Goal: Book appointment/travel/reservation

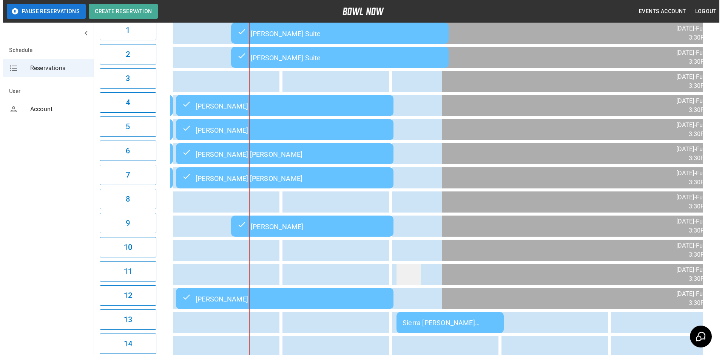
scroll to position [113, 0]
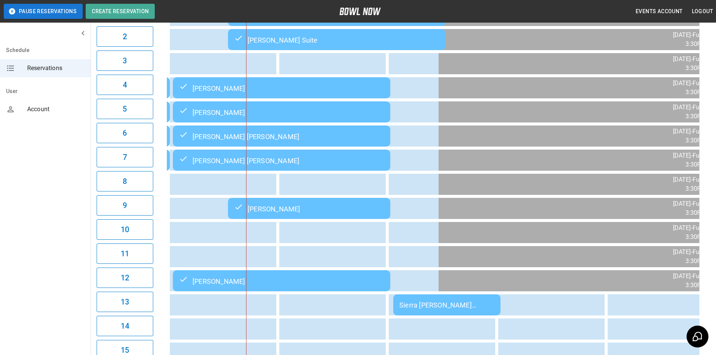
click at [477, 306] on div "Sierra [PERSON_NAME] [PERSON_NAME]" at bounding box center [446, 306] width 95 height 8
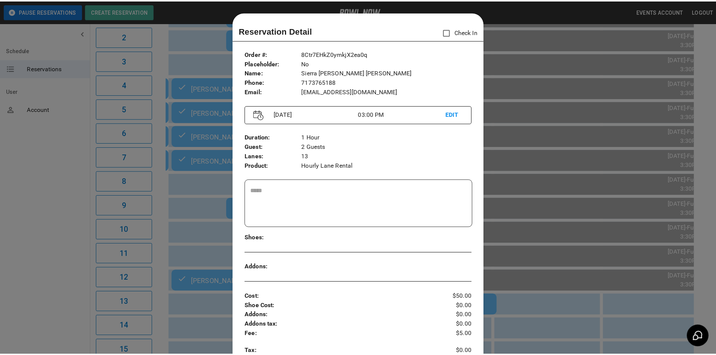
scroll to position [12, 0]
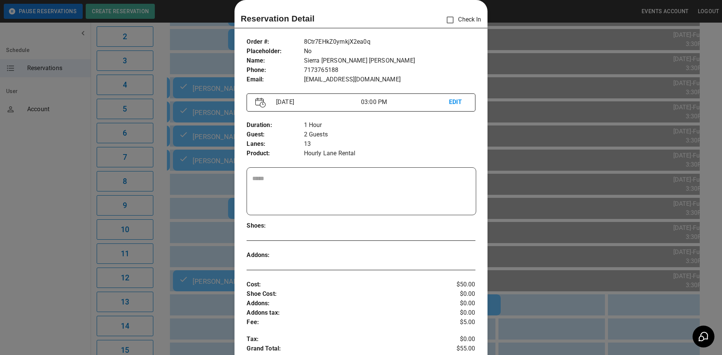
click at [558, 315] on div at bounding box center [361, 177] width 722 height 355
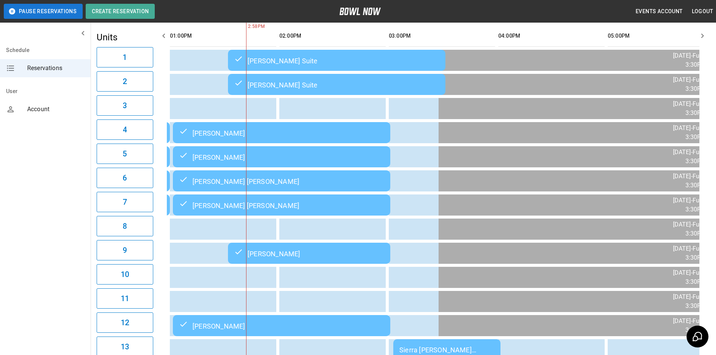
scroll to position [0, 0]
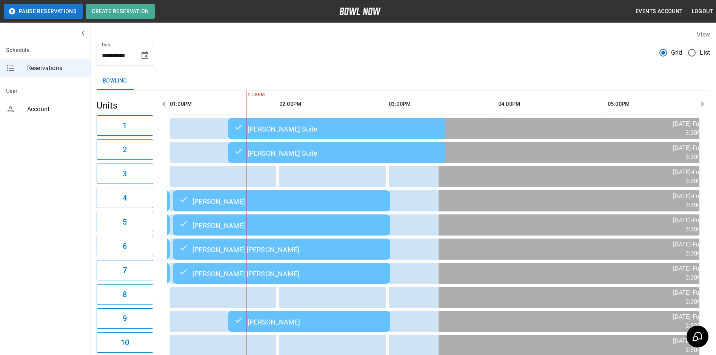
click at [697, 111] on th "sticky table" at bounding box center [708, 105] width 25 height 22
click at [700, 108] on icon "button" at bounding box center [702, 104] width 9 height 9
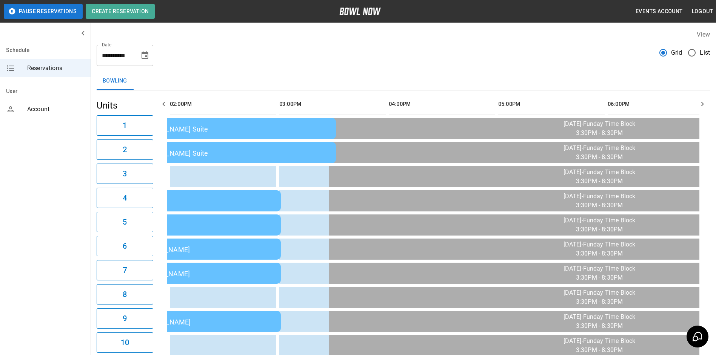
click at [700, 108] on icon "button" at bounding box center [702, 104] width 9 height 9
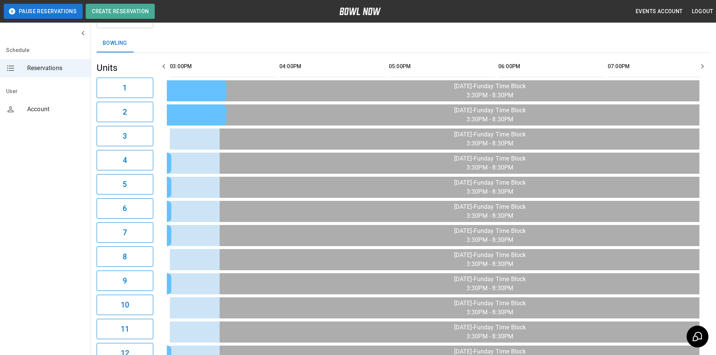
scroll to position [0, 0]
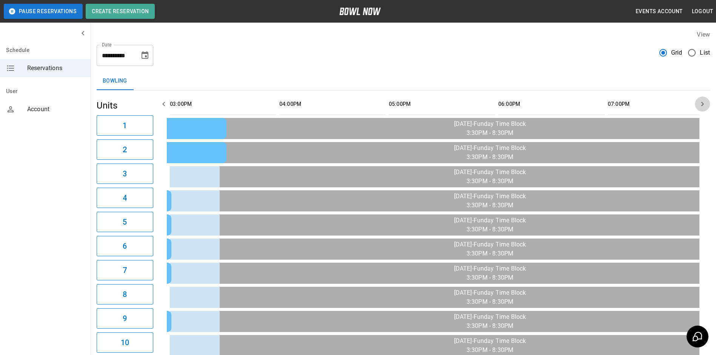
click at [704, 102] on icon "button" at bounding box center [702, 104] width 9 height 9
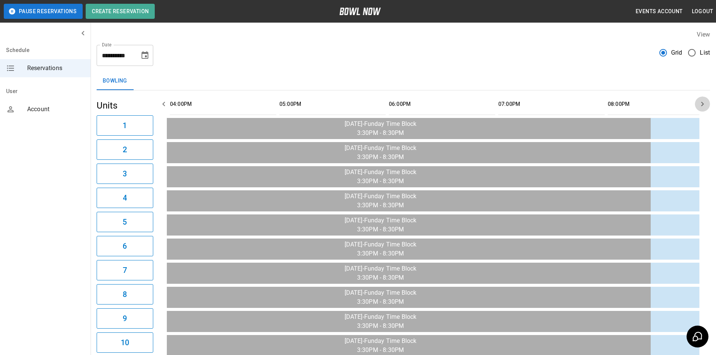
click at [704, 102] on icon "button" at bounding box center [702, 104] width 9 height 9
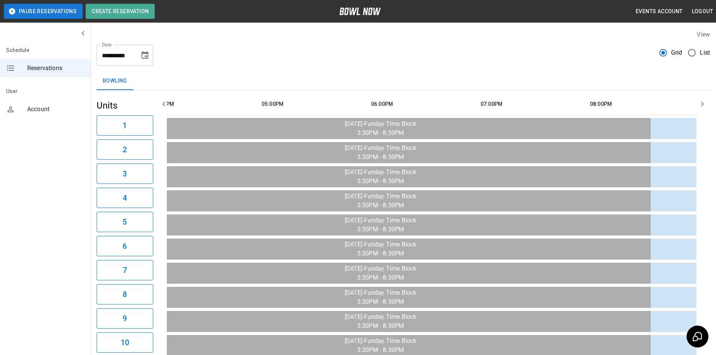
scroll to position [0, 793]
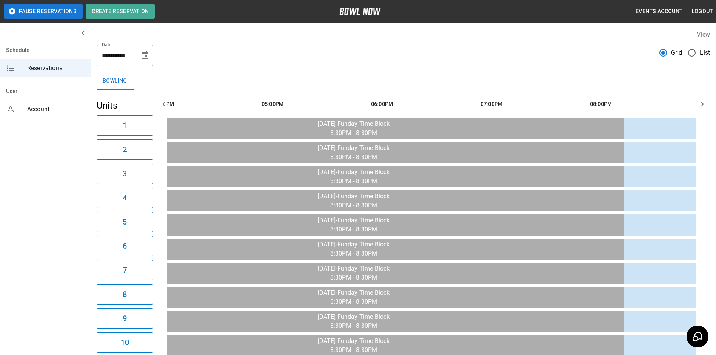
click at [704, 102] on icon "button" at bounding box center [702, 104] width 9 height 9
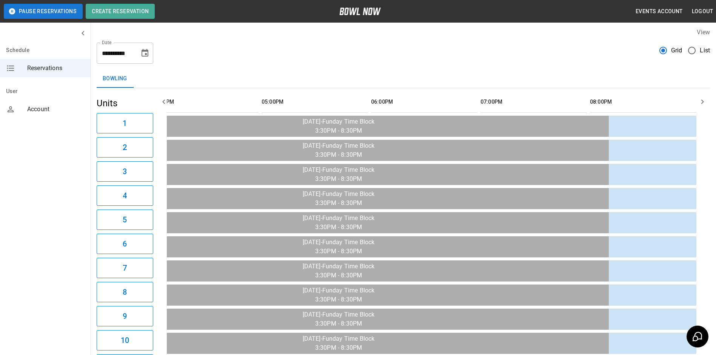
scroll to position [0, 0]
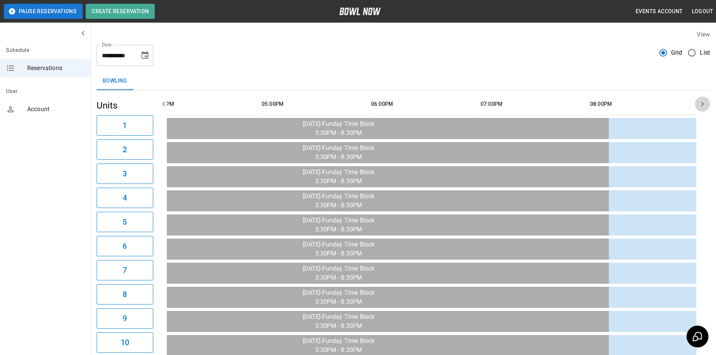
click at [697, 102] on button "button" at bounding box center [702, 104] width 15 height 15
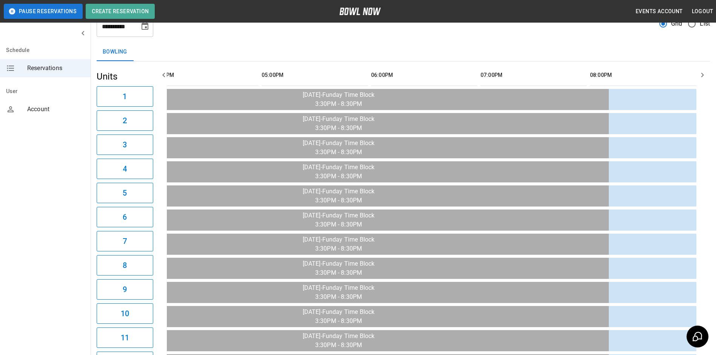
scroll to position [38, 0]
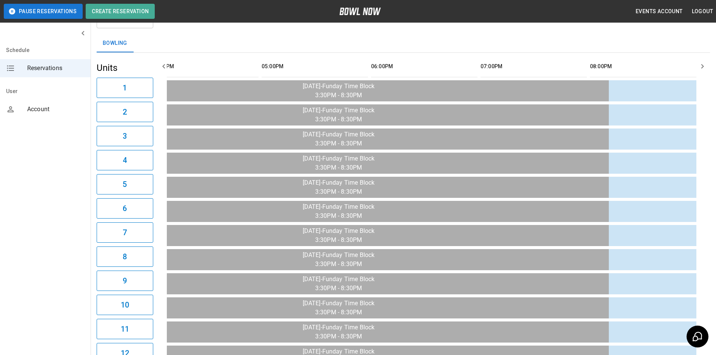
click at [165, 69] on icon "button" at bounding box center [163, 66] width 9 height 9
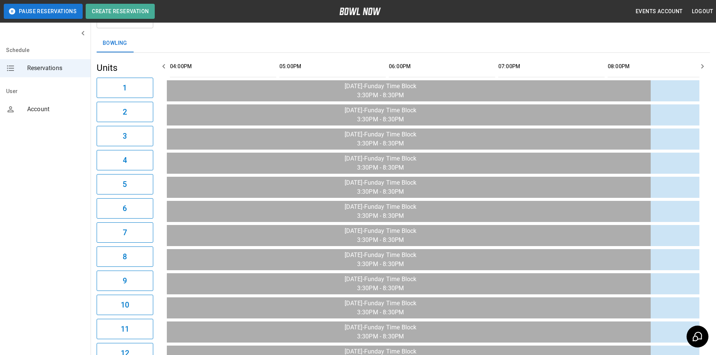
click at [165, 69] on icon "button" at bounding box center [163, 66] width 9 height 9
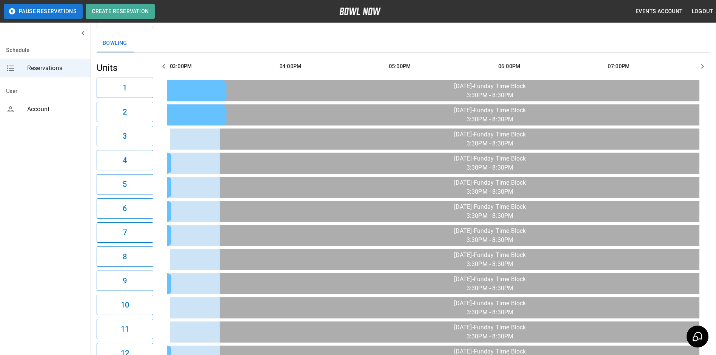
click at [165, 69] on icon "button" at bounding box center [163, 66] width 9 height 9
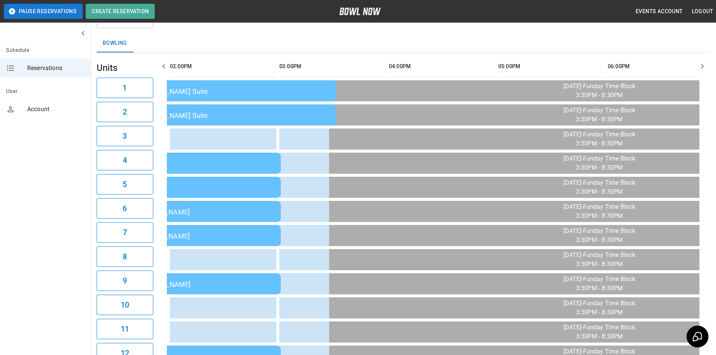
click at [705, 70] on icon "button" at bounding box center [702, 66] width 9 height 9
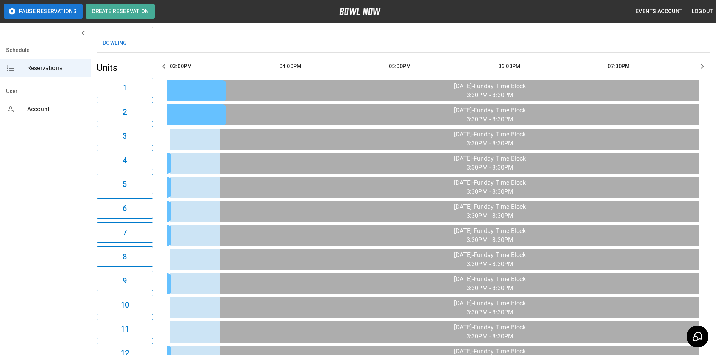
click at [705, 70] on icon "button" at bounding box center [702, 66] width 9 height 9
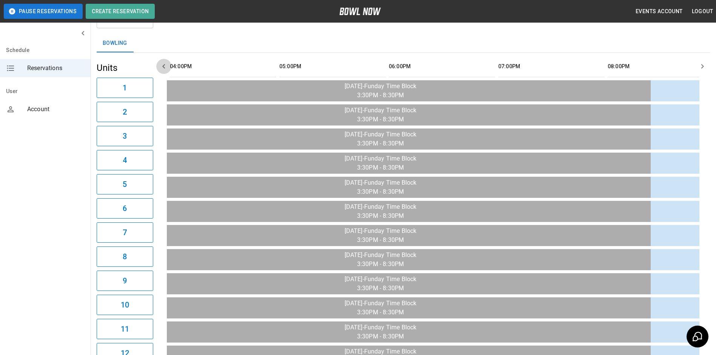
drag, startPoint x: 165, startPoint y: 68, endPoint x: 188, endPoint y: 74, distance: 24.1
click at [165, 68] on icon "button" at bounding box center [163, 66] width 9 height 9
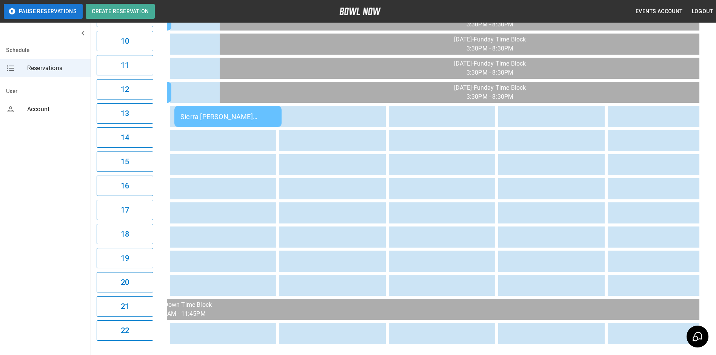
click at [243, 117] on div "Sierra [PERSON_NAME] [PERSON_NAME]" at bounding box center [227, 117] width 95 height 8
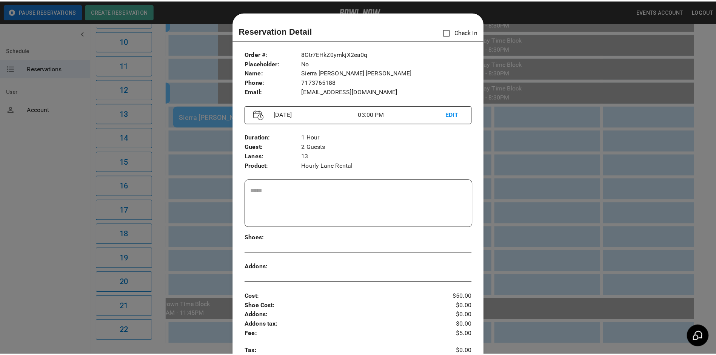
scroll to position [12, 0]
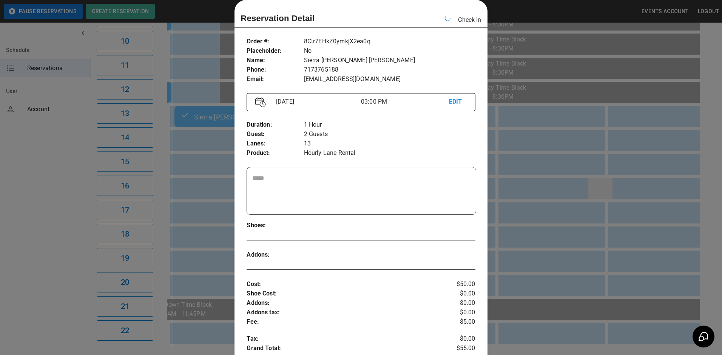
click at [603, 202] on div at bounding box center [361, 177] width 722 height 355
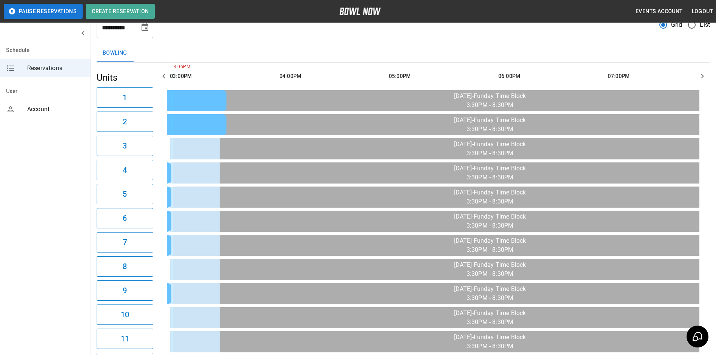
scroll to position [0, 0]
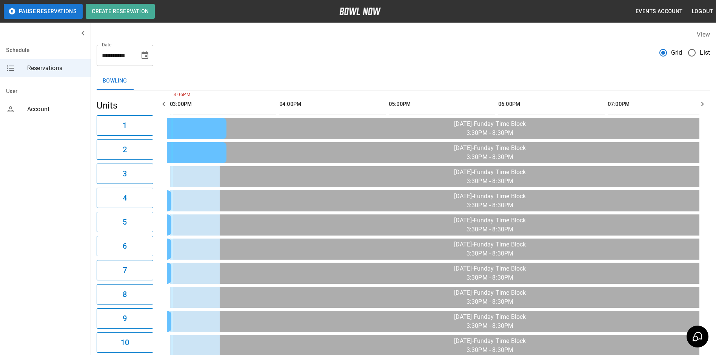
click at [145, 53] on icon "Choose date, selected date is Aug 24, 2025" at bounding box center [144, 55] width 9 height 9
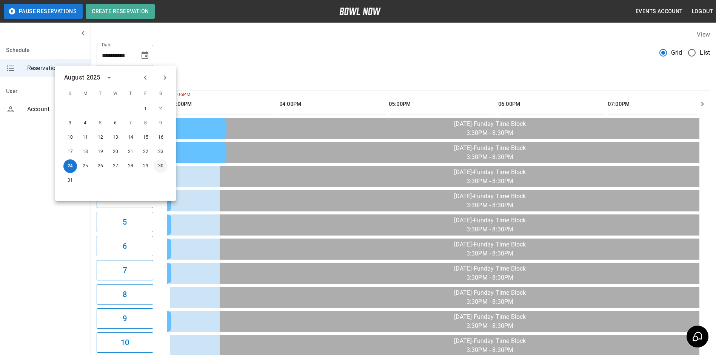
click at [159, 168] on button "30" at bounding box center [161, 167] width 14 height 14
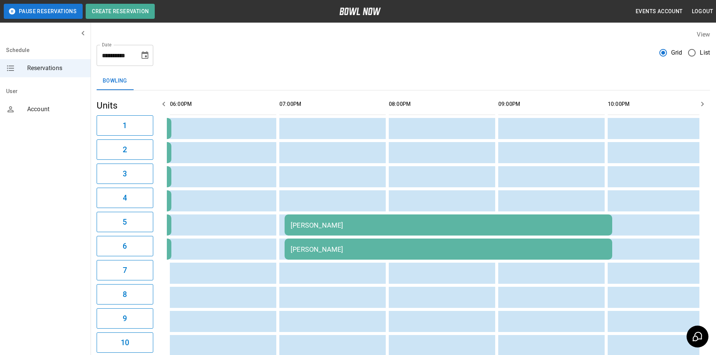
scroll to position [0, 328]
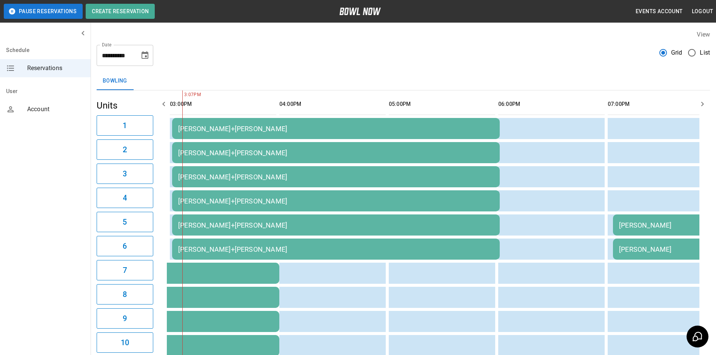
click at [164, 103] on icon "button" at bounding box center [163, 104] width 9 height 9
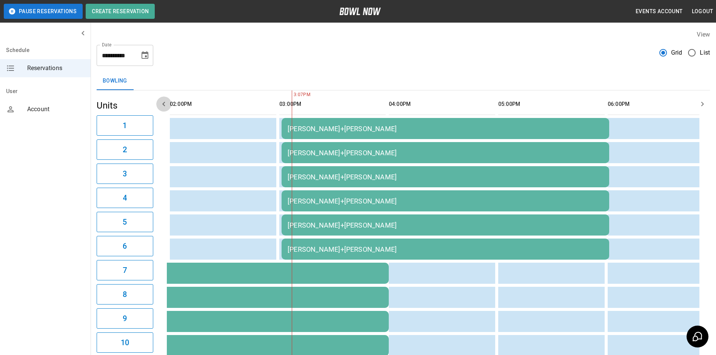
click at [164, 103] on icon "button" at bounding box center [163, 104] width 9 height 9
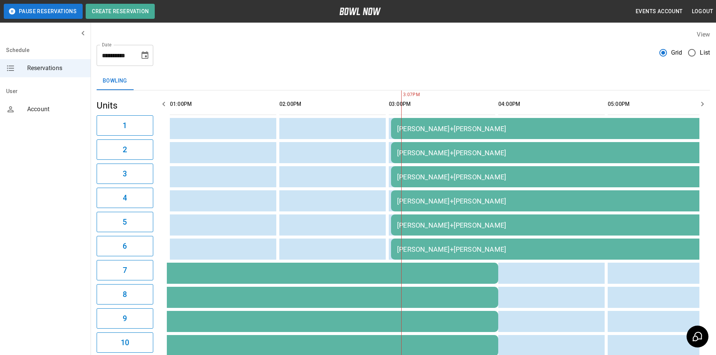
click at [164, 103] on icon "button" at bounding box center [163, 104] width 9 height 9
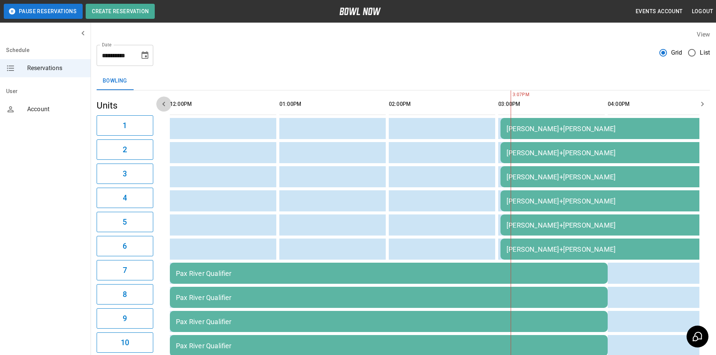
click at [164, 103] on icon "button" at bounding box center [163, 104] width 9 height 9
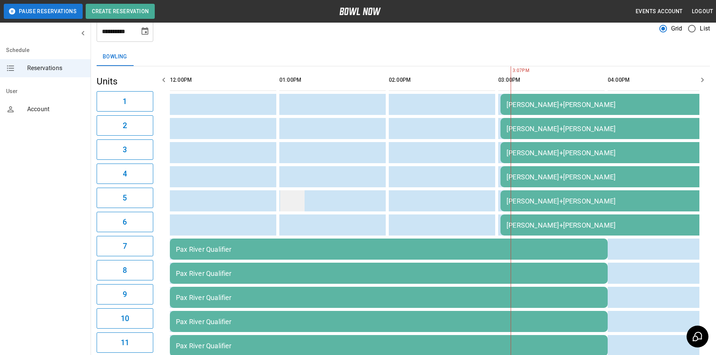
scroll to position [7, 0]
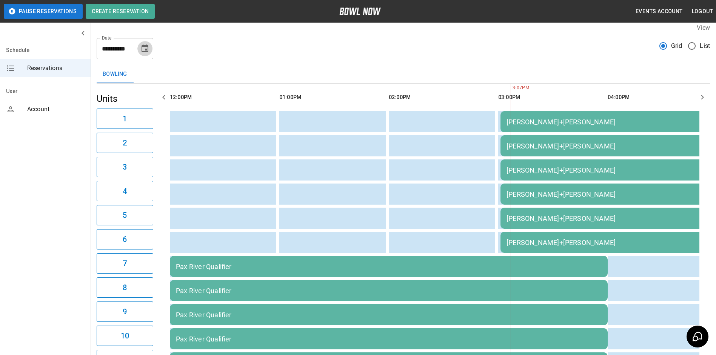
click at [148, 51] on icon "Choose date, selected date is Aug 30, 2025" at bounding box center [145, 49] width 7 height 8
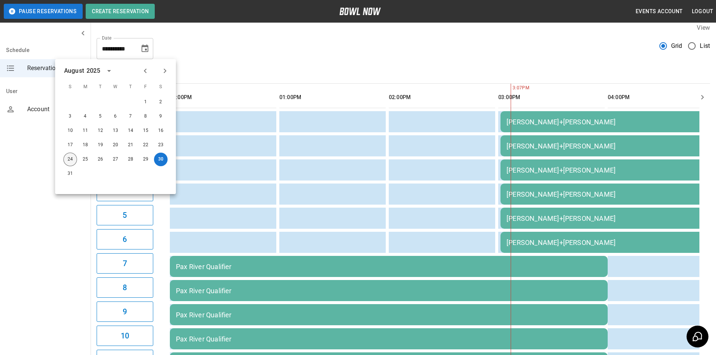
click at [69, 161] on button "24" at bounding box center [70, 160] width 14 height 14
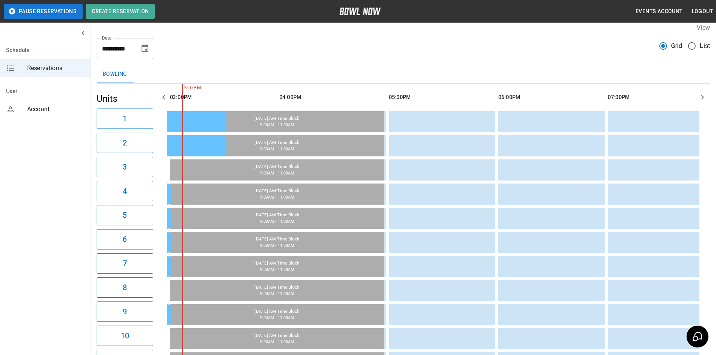
scroll to position [0, 657]
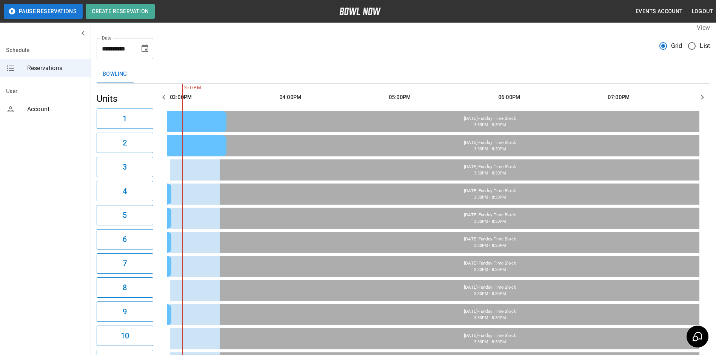
click at [169, 94] on button "button" at bounding box center [163, 97] width 15 height 15
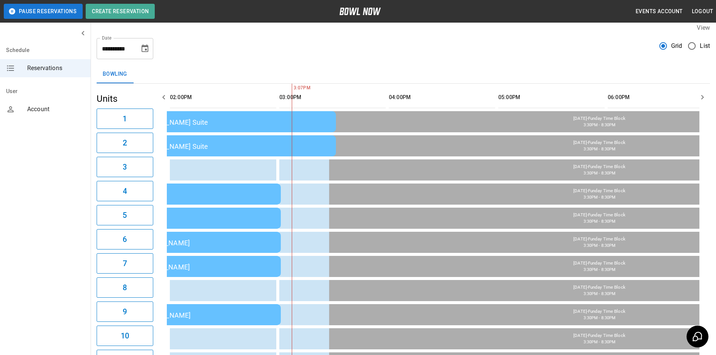
click at [166, 95] on icon "button" at bounding box center [163, 97] width 9 height 9
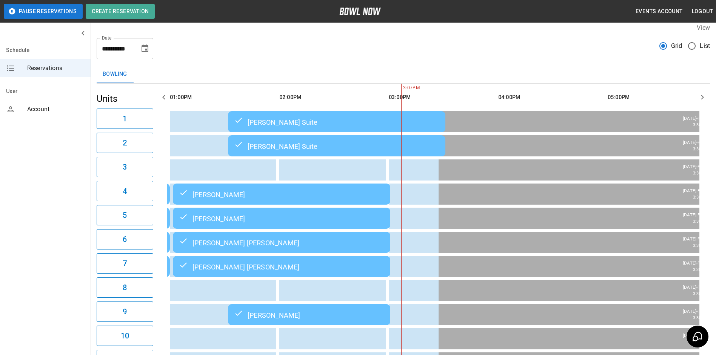
click at [166, 95] on icon "button" at bounding box center [163, 97] width 9 height 9
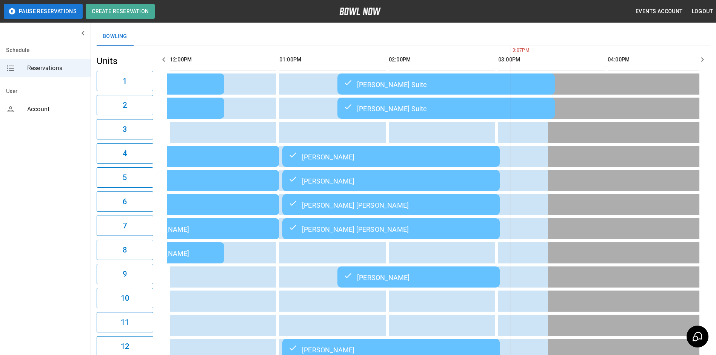
scroll to position [42, 0]
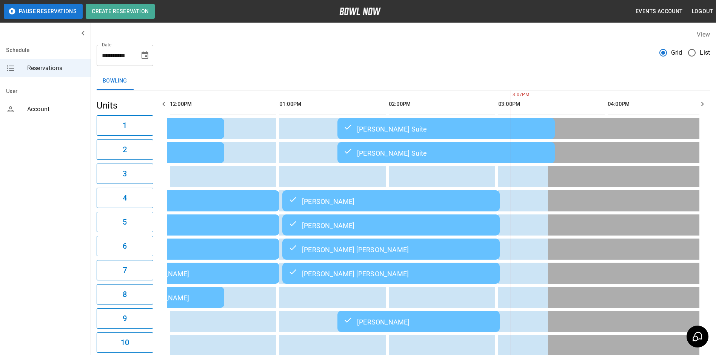
click at [142, 54] on icon "Choose date, selected date is Aug 24, 2025" at bounding box center [144, 55] width 9 height 9
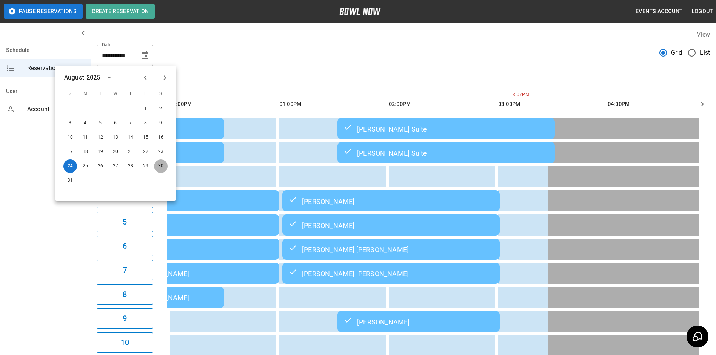
click at [161, 163] on button "30" at bounding box center [161, 167] width 14 height 14
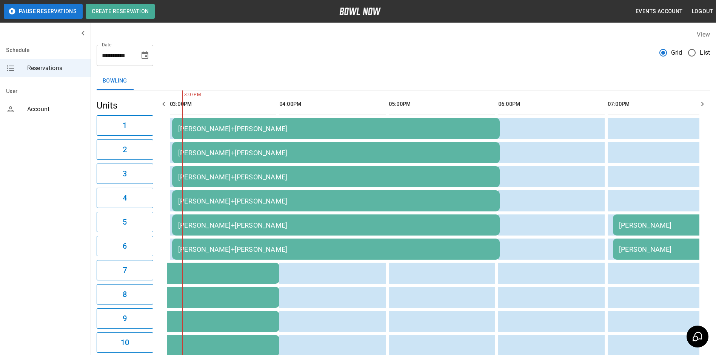
click at [168, 109] on button "button" at bounding box center [163, 104] width 15 height 15
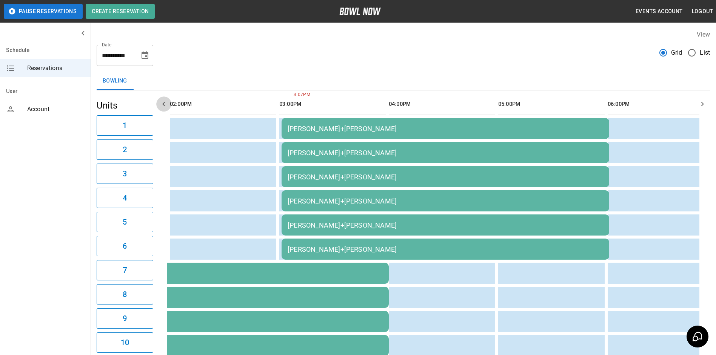
click at [168, 109] on button "button" at bounding box center [163, 104] width 15 height 15
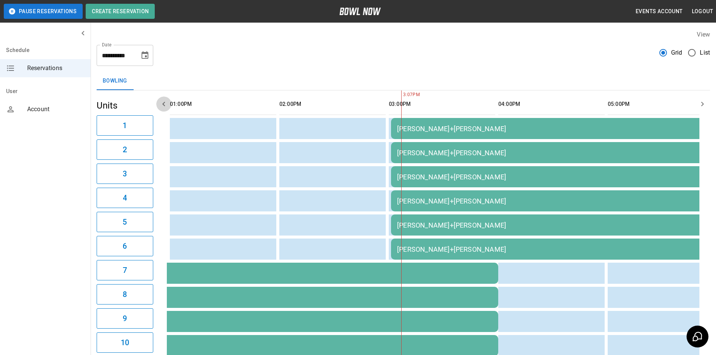
click at [168, 109] on button "button" at bounding box center [163, 104] width 15 height 15
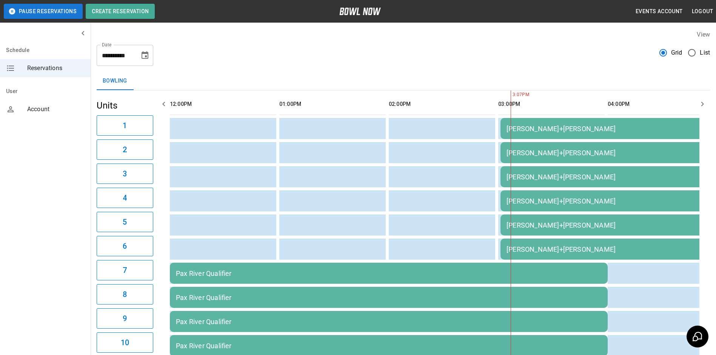
click at [147, 55] on icon "Choose date, selected date is Aug 30, 2025" at bounding box center [144, 55] width 9 height 9
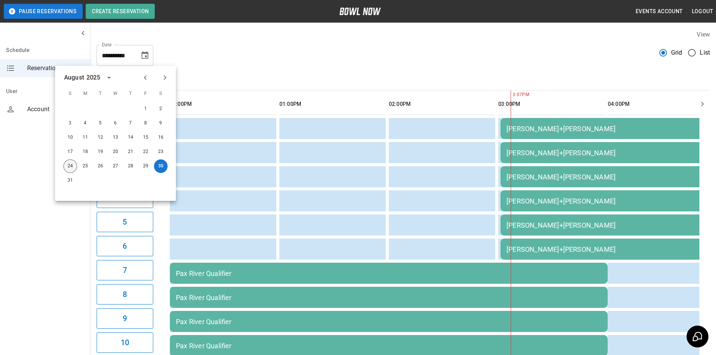
drag, startPoint x: 57, startPoint y: 166, endPoint x: 65, endPoint y: 165, distance: 8.3
click at [57, 166] on div "24 25 26 27 28 29 30" at bounding box center [115, 167] width 121 height 14
click at [69, 165] on button "24" at bounding box center [70, 167] width 14 height 14
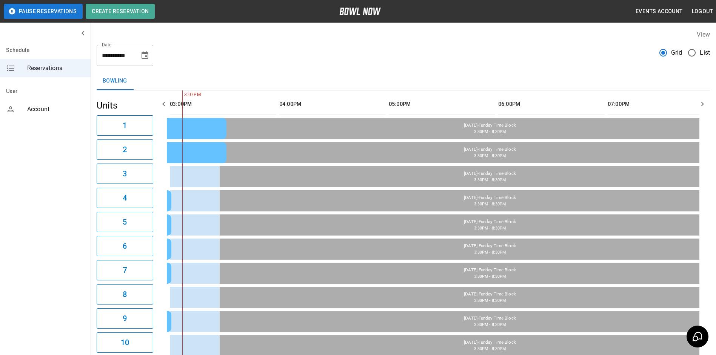
click at [163, 106] on icon "button" at bounding box center [163, 104] width 9 height 9
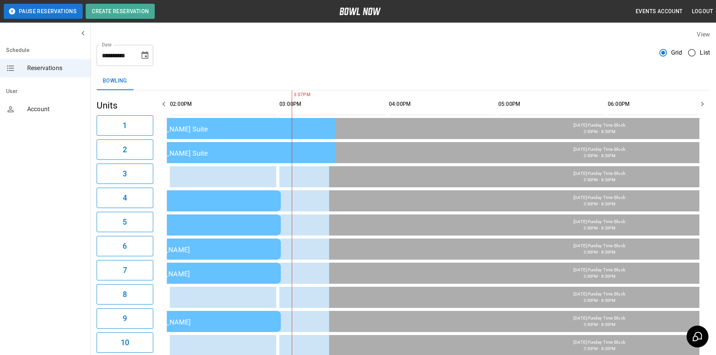
click at [163, 106] on icon "button" at bounding box center [163, 104] width 9 height 9
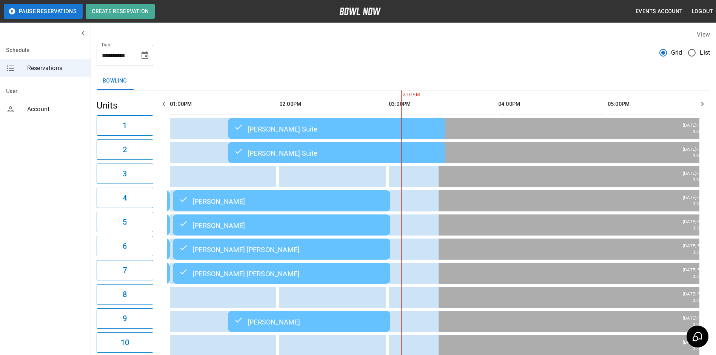
click at [162, 106] on icon "button" at bounding box center [163, 104] width 9 height 9
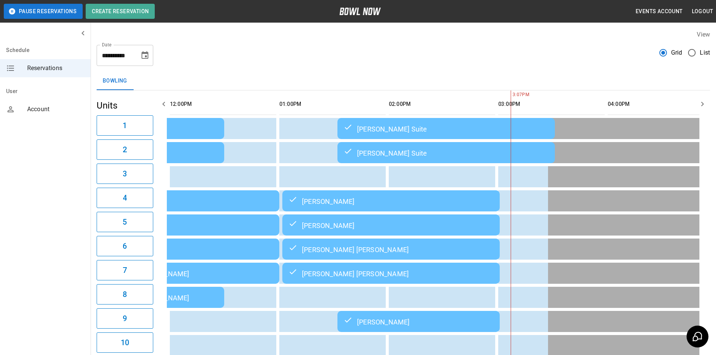
click at [161, 106] on icon "button" at bounding box center [163, 104] width 9 height 9
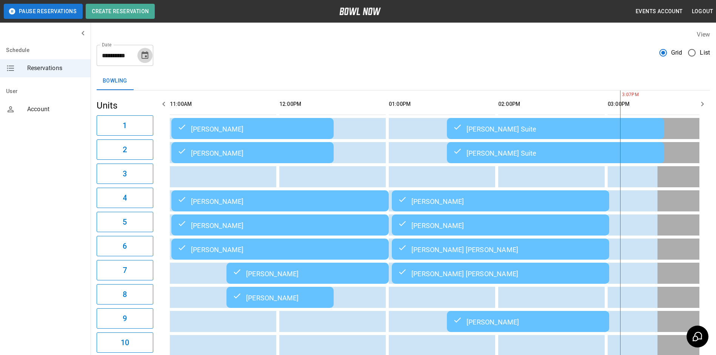
click at [147, 58] on icon "Choose date, selected date is Aug 24, 2025" at bounding box center [145, 55] width 7 height 8
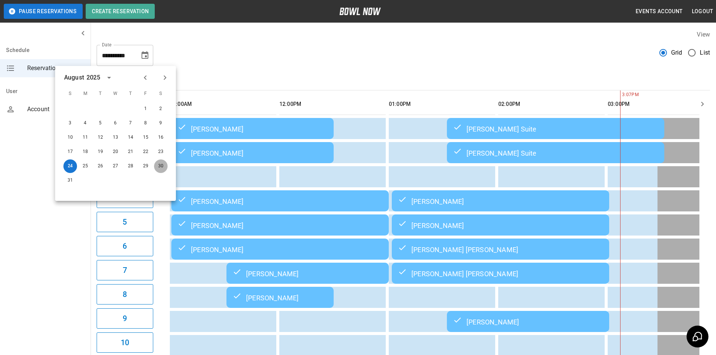
click at [159, 169] on button "30" at bounding box center [161, 167] width 14 height 14
type input "**********"
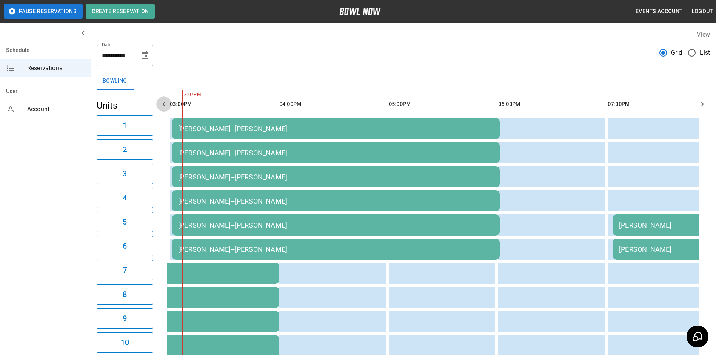
click at [162, 103] on icon "button" at bounding box center [163, 104] width 9 height 9
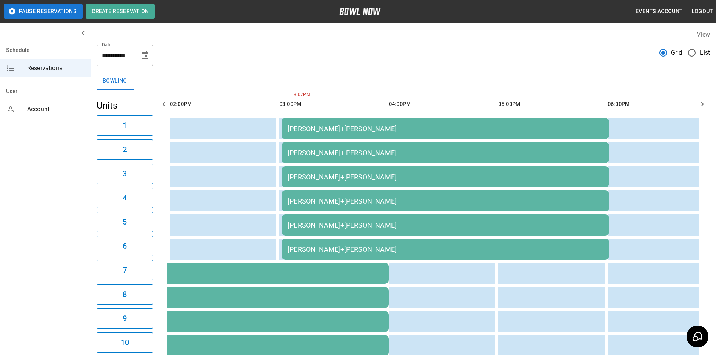
click at [162, 103] on icon "button" at bounding box center [163, 104] width 9 height 9
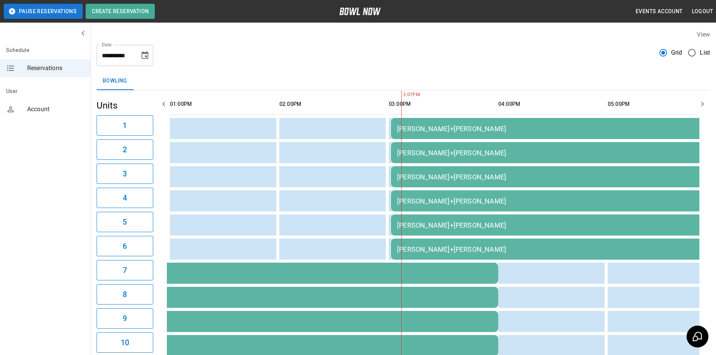
click at [166, 110] on button "button" at bounding box center [163, 104] width 15 height 15
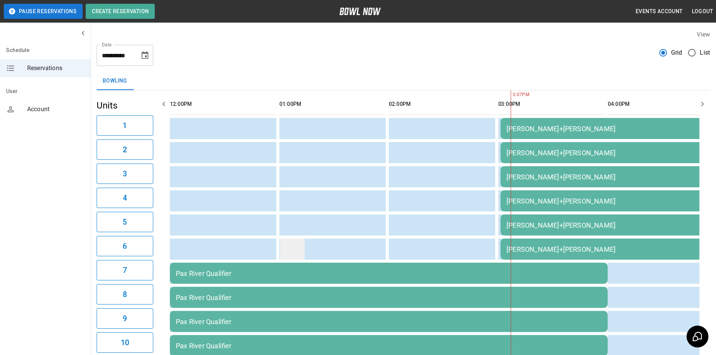
click at [292, 241] on td "sticky table" at bounding box center [292, 249] width 25 height 21
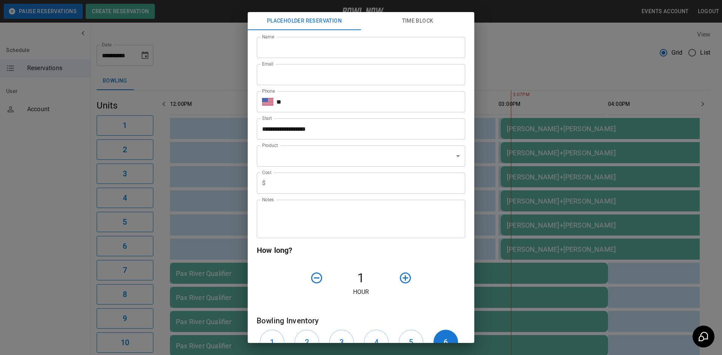
drag, startPoint x: 582, startPoint y: 79, endPoint x: 476, endPoint y: 123, distance: 114.2
click at [581, 79] on div "**********" at bounding box center [361, 177] width 722 height 355
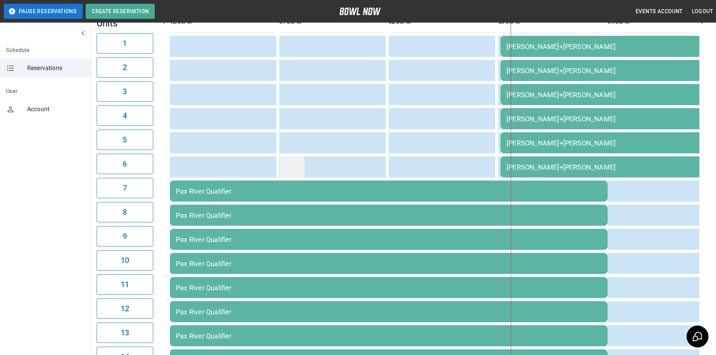
click at [287, 168] on td "sticky table" at bounding box center [292, 167] width 25 height 21
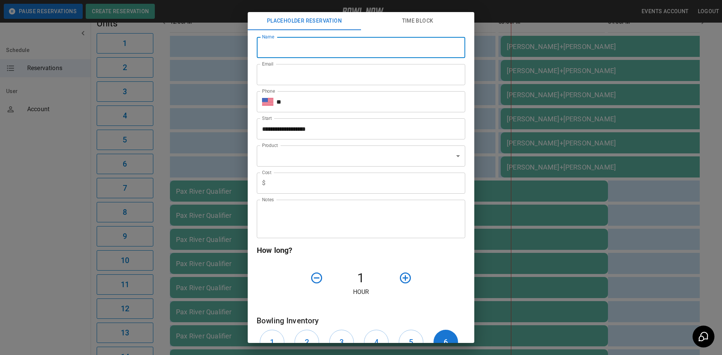
click at [306, 51] on input "Name" at bounding box center [361, 47] width 208 height 21
type input "*****"
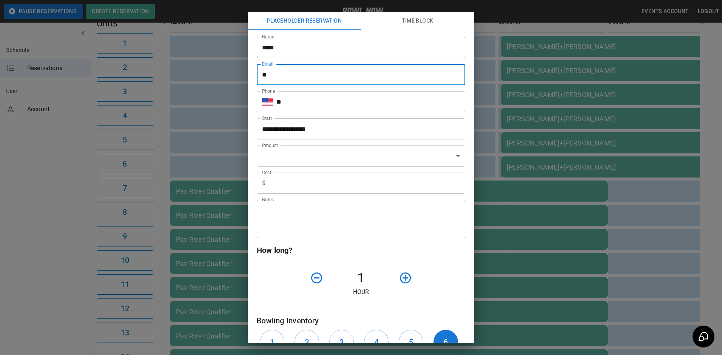
type input "*"
click at [312, 49] on input "*****" at bounding box center [361, 47] width 208 height 21
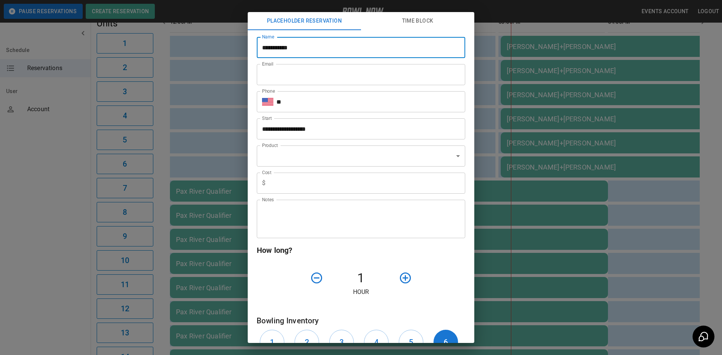
type input "**********"
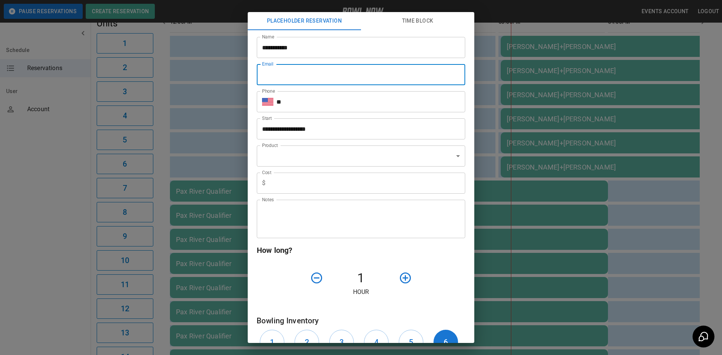
click at [314, 70] on input "Email" at bounding box center [361, 74] width 208 height 21
type input "**********"
type input "***"
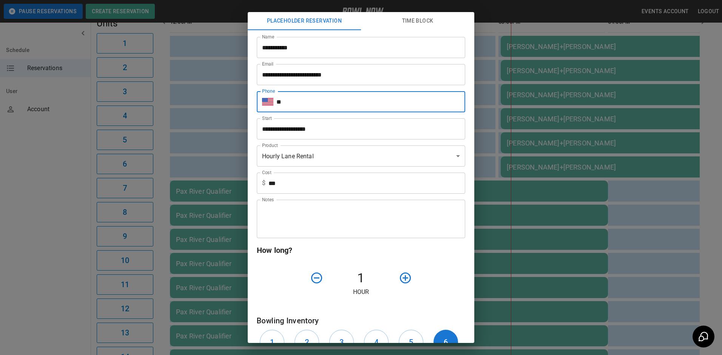
click at [310, 106] on input "**" at bounding box center [370, 101] width 189 height 21
type input "**********"
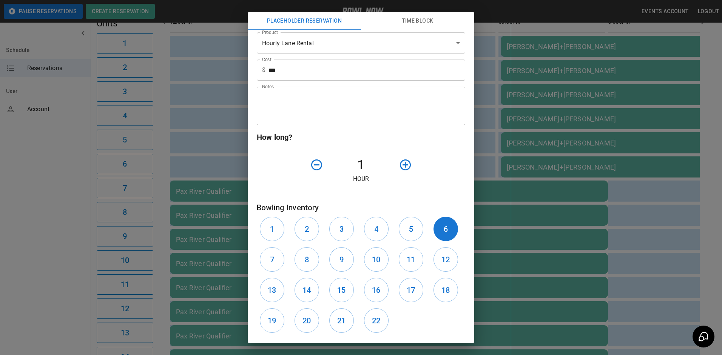
click at [402, 163] on icon "button" at bounding box center [404, 164] width 13 height 13
click at [402, 162] on icon "button" at bounding box center [405, 165] width 11 height 11
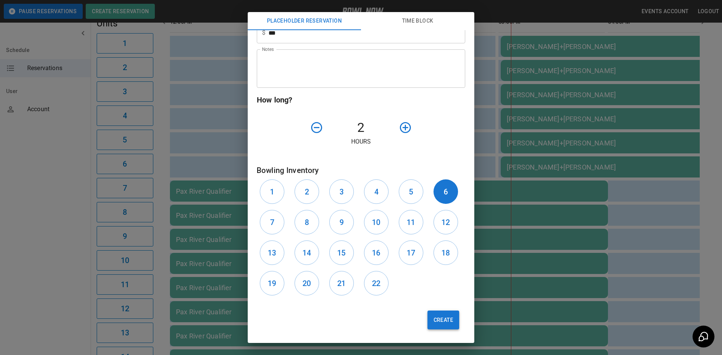
click at [433, 326] on button "Create" at bounding box center [443, 320] width 32 height 19
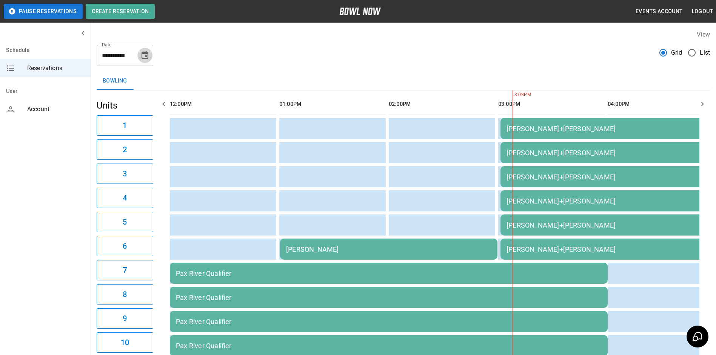
click at [146, 55] on icon "Choose date, selected date is Aug 30, 2025" at bounding box center [144, 55] width 9 height 9
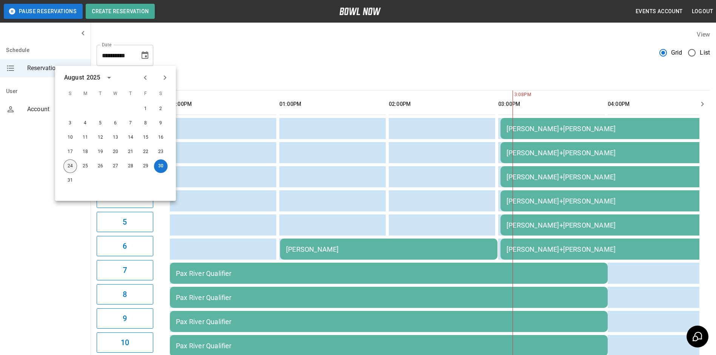
click at [75, 168] on button "24" at bounding box center [70, 167] width 14 height 14
type input "**********"
